Goal: Task Accomplishment & Management: Manage account settings

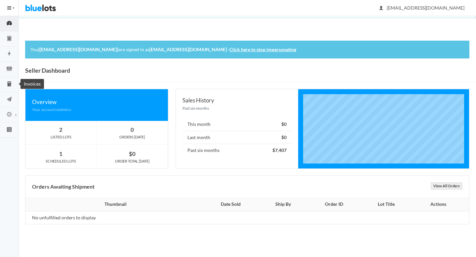
click at [13, 81] on icon "calculator" at bounding box center [9, 84] width 18 height 6
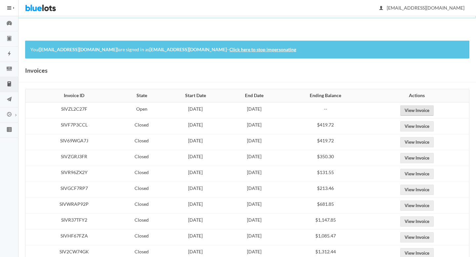
click at [426, 110] on link "View Invoice" at bounding box center [416, 110] width 33 height 10
click at [263, 52] on link "Click here to stop impersonating" at bounding box center [262, 50] width 67 height 6
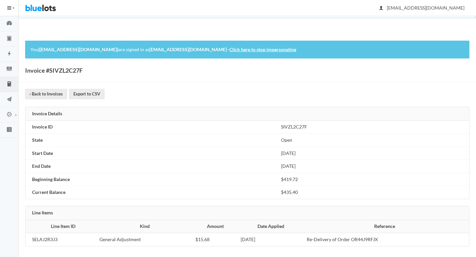
scroll to position [3, 0]
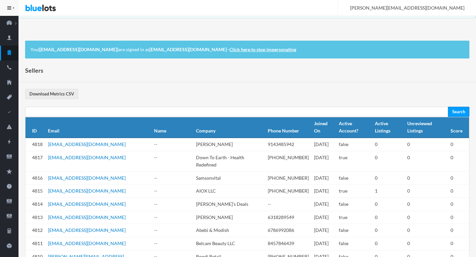
click at [264, 48] on link "Click here to stop impersonating" at bounding box center [262, 50] width 67 height 6
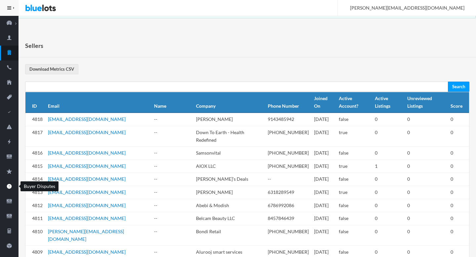
click at [7, 184] on icon "alert" at bounding box center [9, 186] width 18 height 6
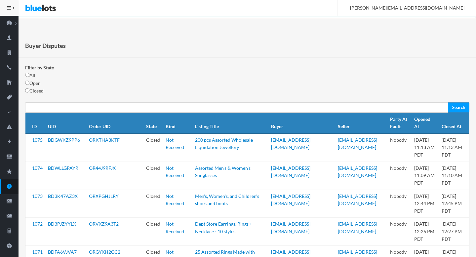
click at [29, 81] on form "Filter by State All Open Closed Search" at bounding box center [247, 88] width 444 height 49
click at [28, 83] on input "radio" at bounding box center [27, 83] width 4 height 4
radio input "true"
click at [464, 109] on input "Search" at bounding box center [458, 107] width 21 height 10
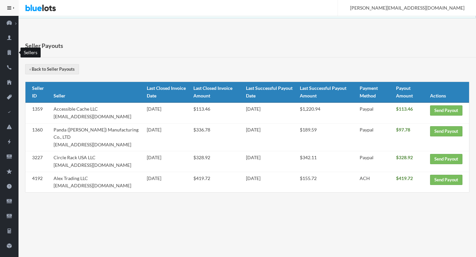
click at [9, 54] on icon "business" at bounding box center [9, 52] width 4 height 5
click at [108, 187] on td "Alex Trading LLC [EMAIL_ADDRESS][DOMAIN_NAME]" at bounding box center [97, 182] width 93 height 20
drag, startPoint x: 108, startPoint y: 187, endPoint x: 55, endPoint y: 185, distance: 53.2
click at [55, 185] on td "Alex Trading LLC alextrading.b2b@gmail.com" at bounding box center [97, 182] width 93 height 20
copy td "[EMAIL_ADDRESS][DOMAIN_NAME]"
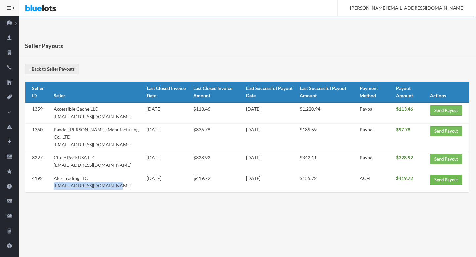
click at [447, 179] on link "Send Payout" at bounding box center [446, 180] width 32 height 10
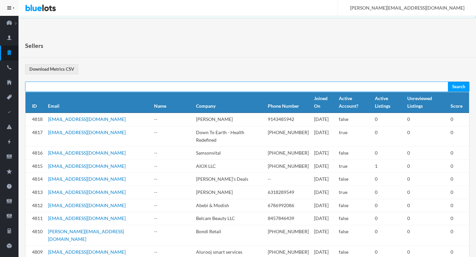
paste input "[EMAIL_ADDRESS][DOMAIN_NAME]"
type input "[EMAIL_ADDRESS][DOMAIN_NAME]"
click at [448, 82] on input "Search" at bounding box center [458, 87] width 21 height 10
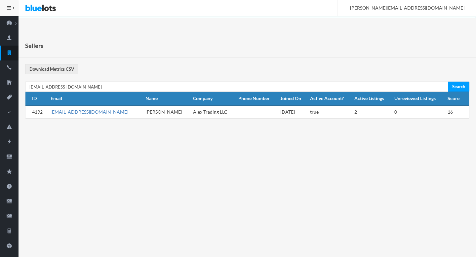
click at [91, 114] on link "[EMAIL_ADDRESS][DOMAIN_NAME]" at bounding box center [90, 112] width 78 height 6
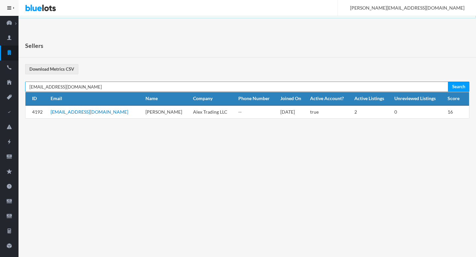
click at [383, 89] on input "[EMAIL_ADDRESS][DOMAIN_NAME]" at bounding box center [236, 87] width 423 height 10
paste input "dmin@circlerack"
type input "admin@circlerack.com"
click at [448, 82] on input "Search" at bounding box center [458, 87] width 21 height 10
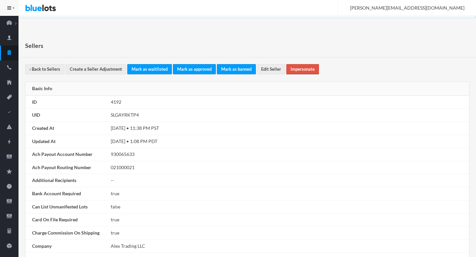
click at [310, 71] on link "Impersonate" at bounding box center [302, 69] width 33 height 10
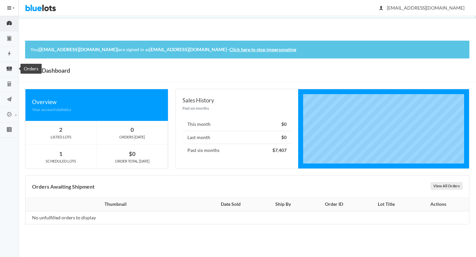
click at [7, 73] on link "Orders" at bounding box center [9, 69] width 18 height 15
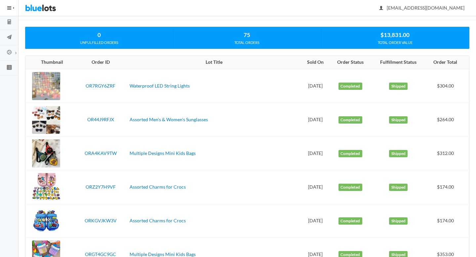
scroll to position [61, 0]
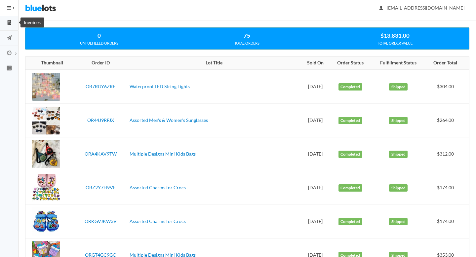
click at [15, 24] on icon "calculator" at bounding box center [9, 22] width 18 height 6
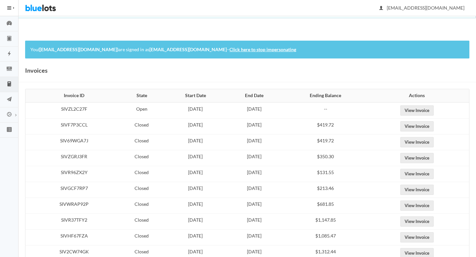
scroll to position [18, 0]
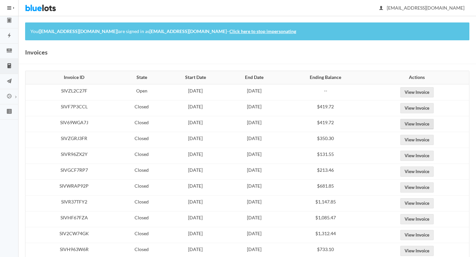
click at [429, 127] on link "View Invoice" at bounding box center [416, 124] width 33 height 10
click at [431, 109] on link "View Invoice" at bounding box center [416, 108] width 33 height 10
click at [423, 129] on link "View Invoice" at bounding box center [416, 124] width 33 height 10
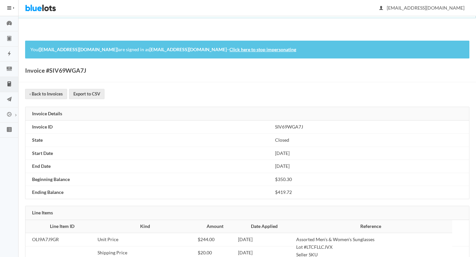
scroll to position [133, 0]
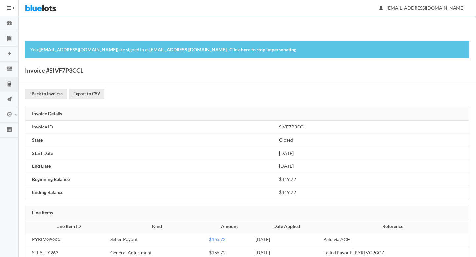
scroll to position [16, 0]
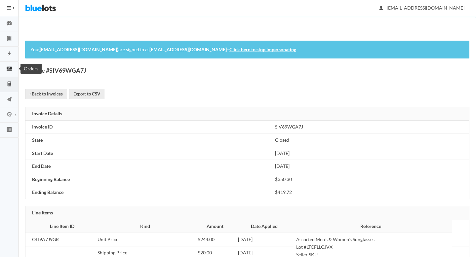
click at [13, 71] on icon "cash" at bounding box center [9, 69] width 18 height 6
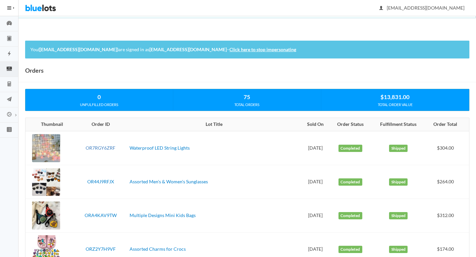
click at [96, 148] on link "OR7RGY6ZRF" at bounding box center [101, 148] width 30 height 6
click at [100, 181] on link "OR44J9RFJX" at bounding box center [100, 182] width 27 height 6
click at [101, 215] on link "ORA4KAV9TW" at bounding box center [101, 215] width 32 height 6
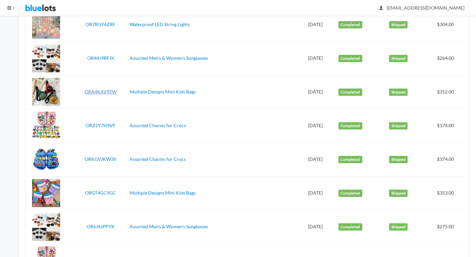
scroll to position [118, 0]
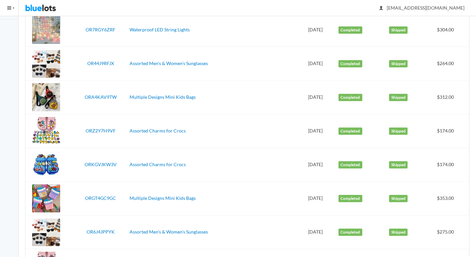
click at [89, 157] on td "ORKGVJKW3V" at bounding box center [100, 165] width 53 height 34
click at [105, 131] on link "ORZ2Y7H9VF" at bounding box center [101, 131] width 30 height 6
click at [104, 165] on link "ORKGVJKW3V" at bounding box center [101, 165] width 32 height 6
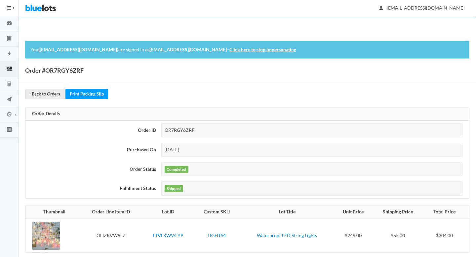
scroll to position [58, 0]
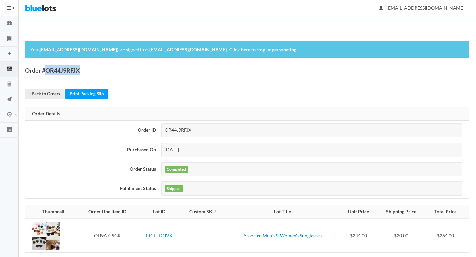
scroll to position [58, 0]
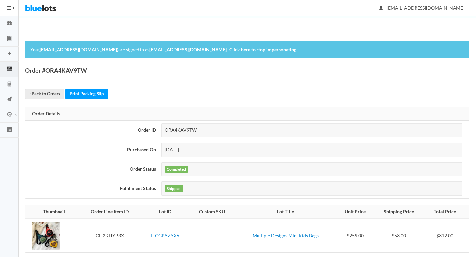
scroll to position [58, 0]
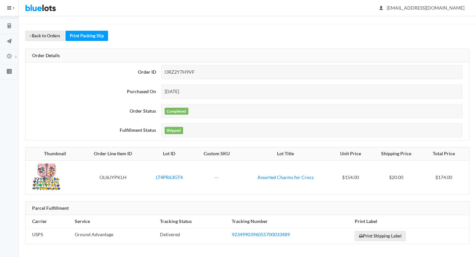
scroll to position [58, 0]
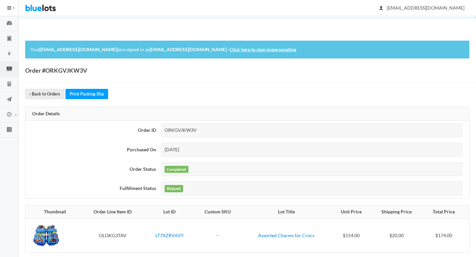
scroll to position [58, 0]
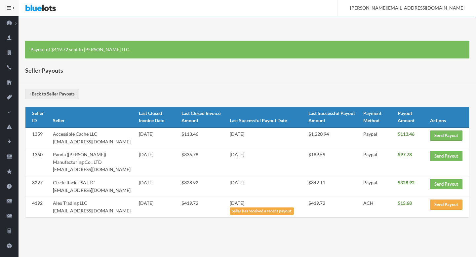
click at [78, 192] on td "Circle Rack USA LLC admin@circlerack.com" at bounding box center [93, 186] width 86 height 20
click at [96, 191] on td "Circle Rack USA LLC admin@circlerack.com" at bounding box center [93, 186] width 86 height 20
drag, startPoint x: 96, startPoint y: 191, endPoint x: 59, endPoint y: 190, distance: 37.0
click at [59, 190] on td "Circle Rack USA LLC admin@circlerack.com" at bounding box center [93, 186] width 86 height 20
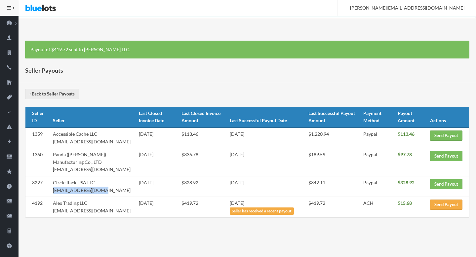
drag, startPoint x: 59, startPoint y: 190, endPoint x: 93, endPoint y: 192, distance: 34.1
click at [93, 192] on td "Circle Rack USA LLC admin@circlerack.com" at bounding box center [93, 186] width 86 height 20
click at [446, 185] on link "Send Payout" at bounding box center [446, 184] width 32 height 10
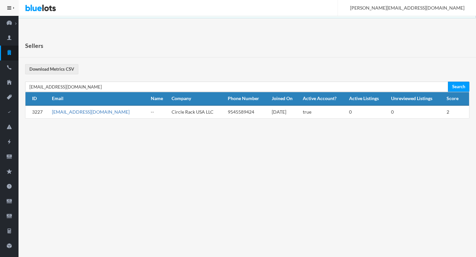
click at [81, 111] on link "admin@circlerack.com" at bounding box center [91, 112] width 78 height 6
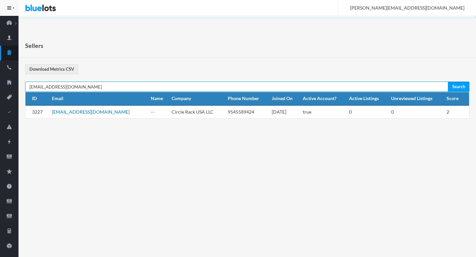
click at [66, 88] on input "[EMAIL_ADDRESS][DOMAIN_NAME]" at bounding box center [236, 87] width 423 height 10
paste input "ec-shop@embcn.com"
type input "ec-shop@embcn.com"
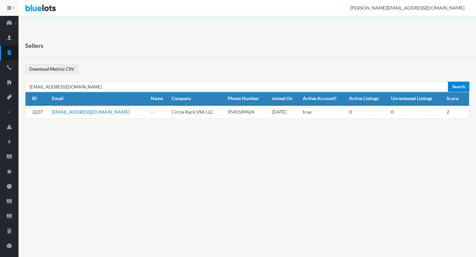
click at [458, 87] on input "Search" at bounding box center [458, 87] width 21 height 10
